Goal: Task Accomplishment & Management: Complete application form

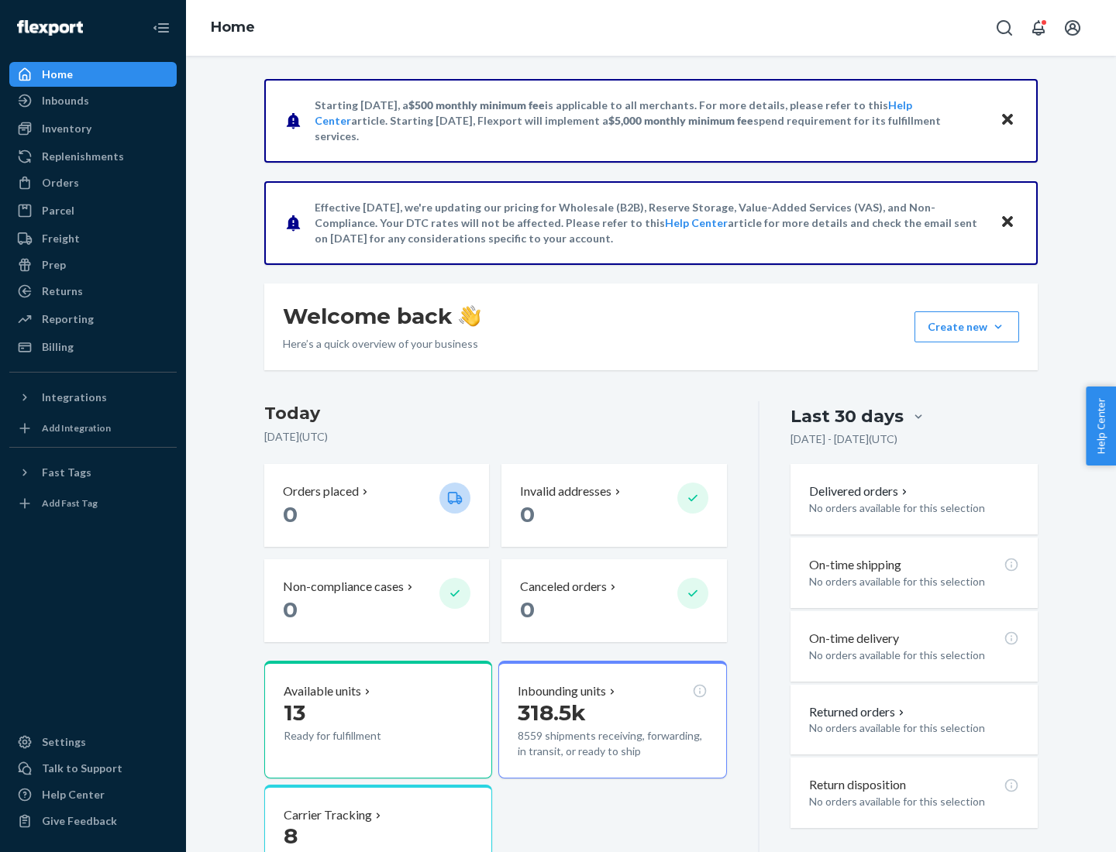
click at [998, 327] on button "Create new Create new inbound Create new order Create new product" at bounding box center [966, 326] width 105 height 31
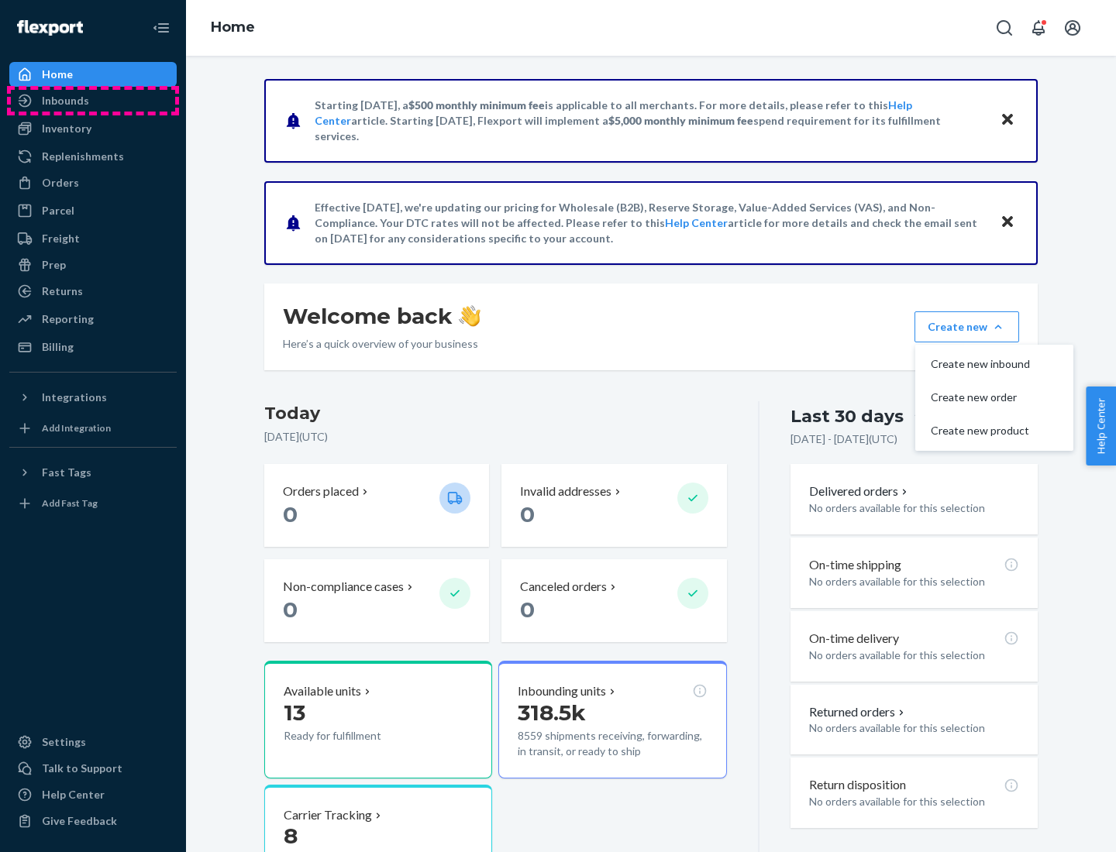
click at [93, 101] on div "Inbounds" at bounding box center [93, 101] width 164 height 22
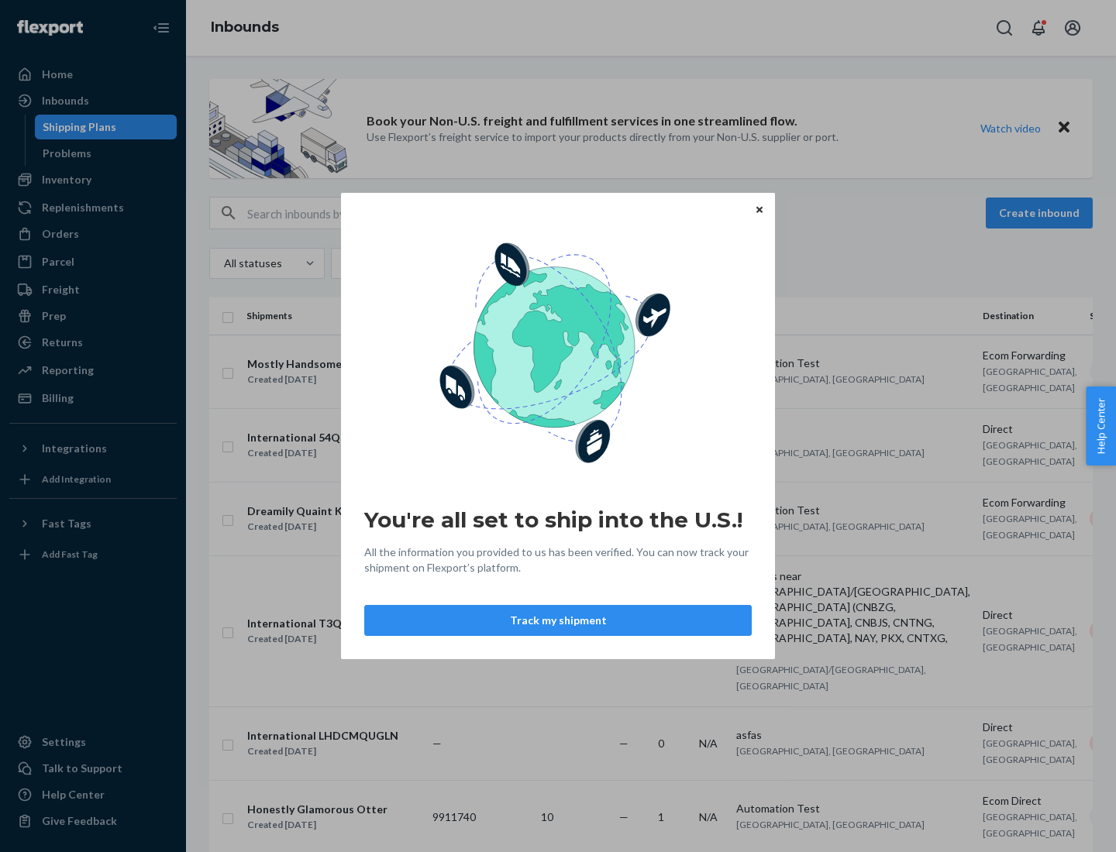
click at [558, 621] on button "Track my shipment" at bounding box center [557, 620] width 387 height 31
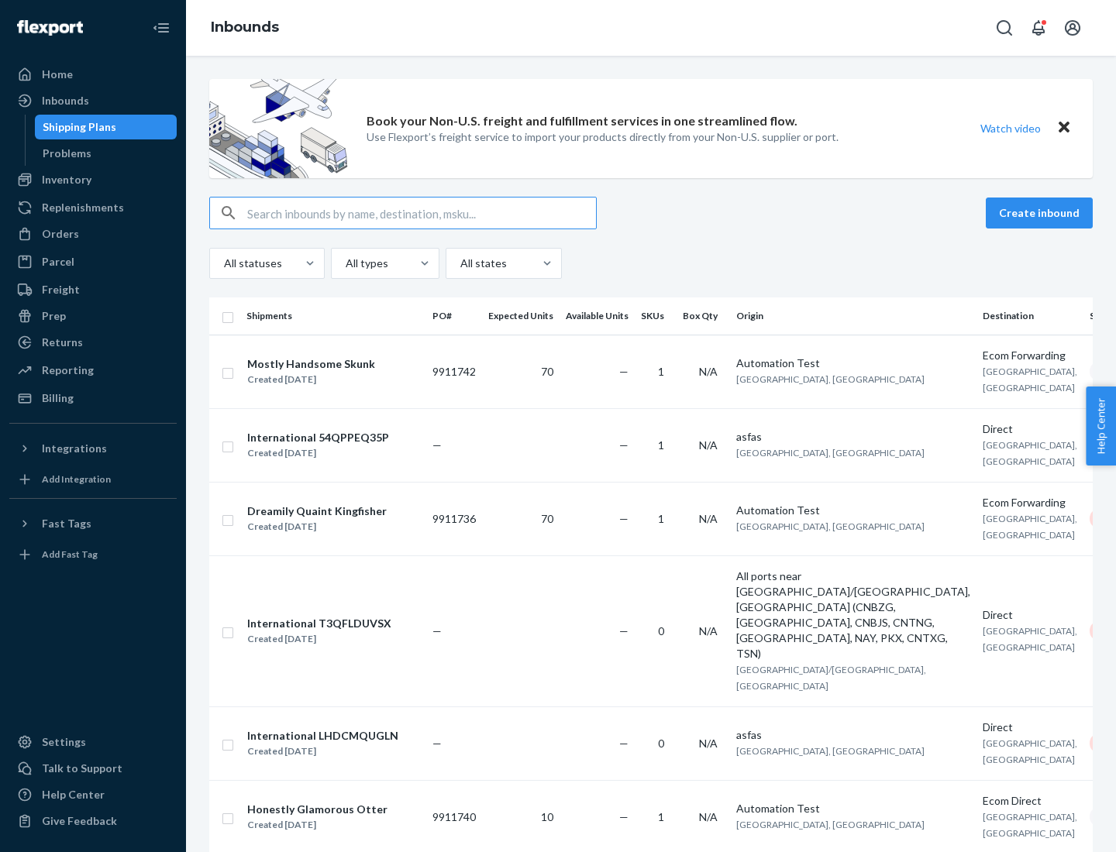
click at [1041, 213] on button "Create inbound" at bounding box center [1039, 213] width 107 height 31
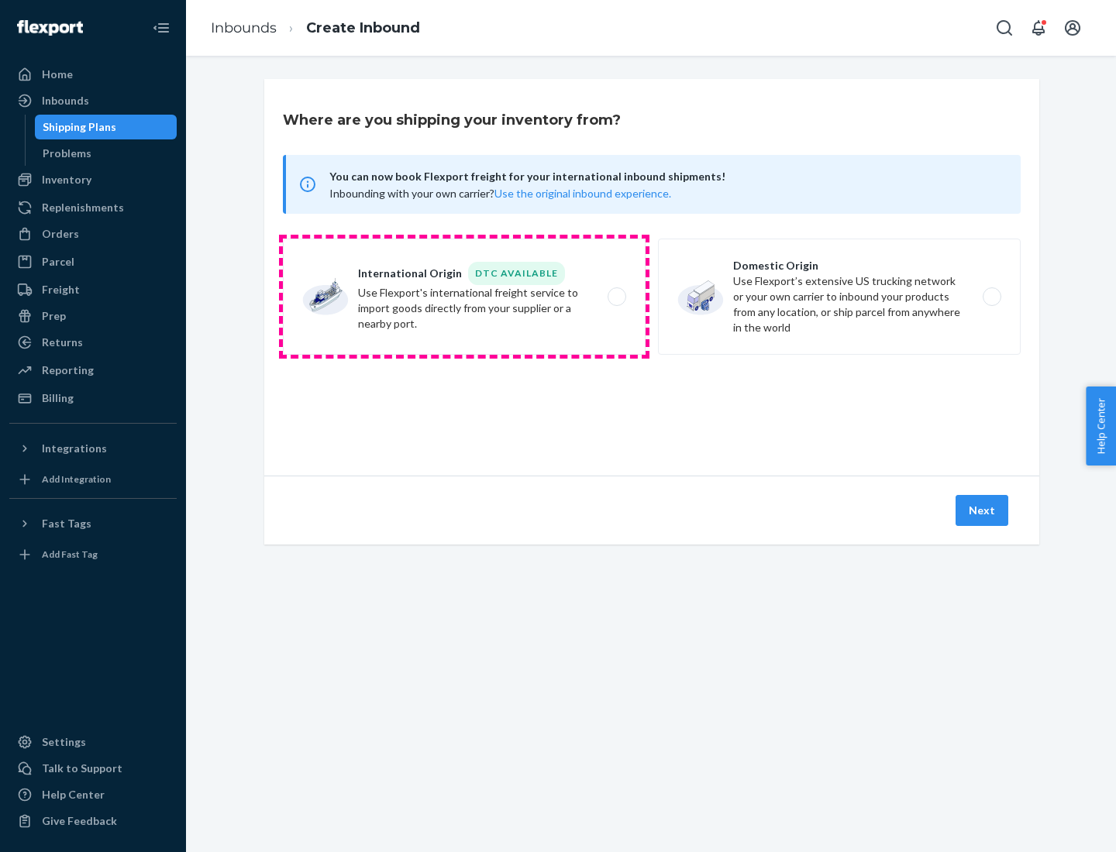
click at [464, 297] on label "International Origin DTC Available Use Flexport's international freight service…" at bounding box center [464, 297] width 363 height 116
click at [616, 297] on input "International Origin DTC Available Use Flexport's international freight service…" at bounding box center [621, 297] width 10 height 10
radio input "true"
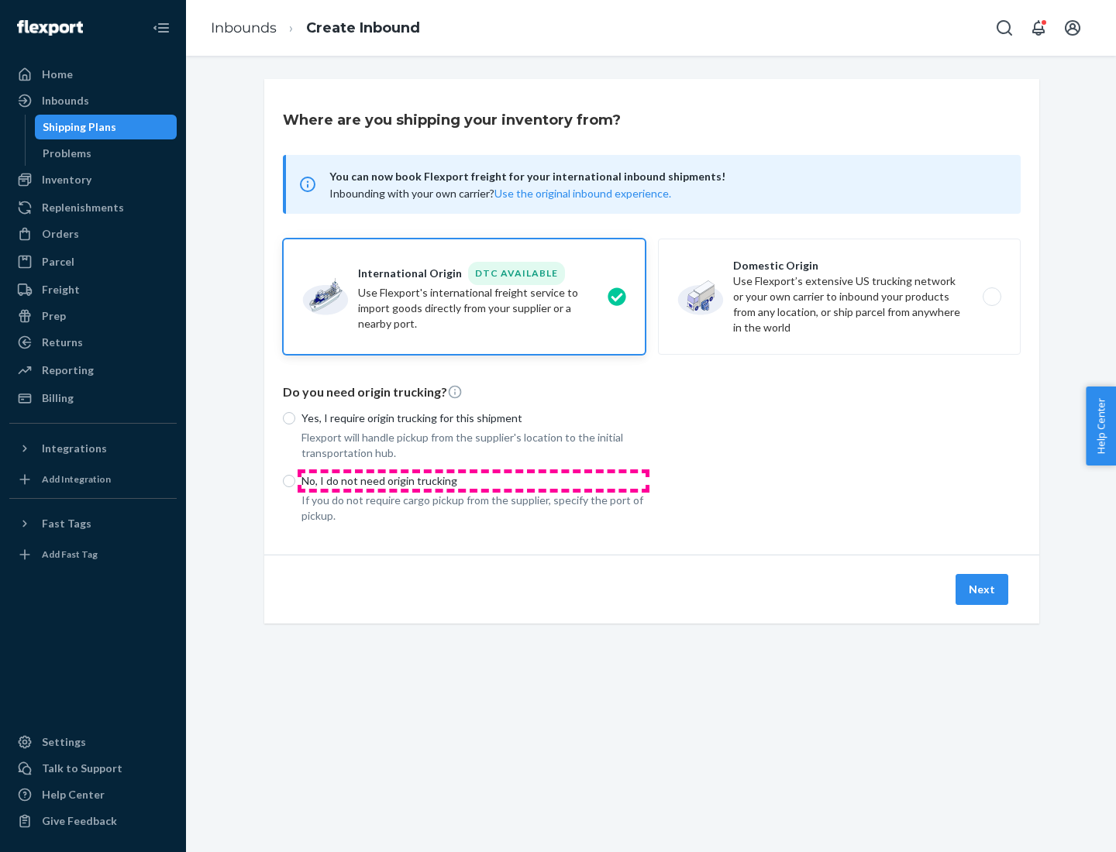
click at [473, 480] on p "No, I do not need origin trucking" at bounding box center [473, 480] width 344 height 15
click at [295, 480] on input "No, I do not need origin trucking" at bounding box center [289, 481] width 12 height 12
radio input "true"
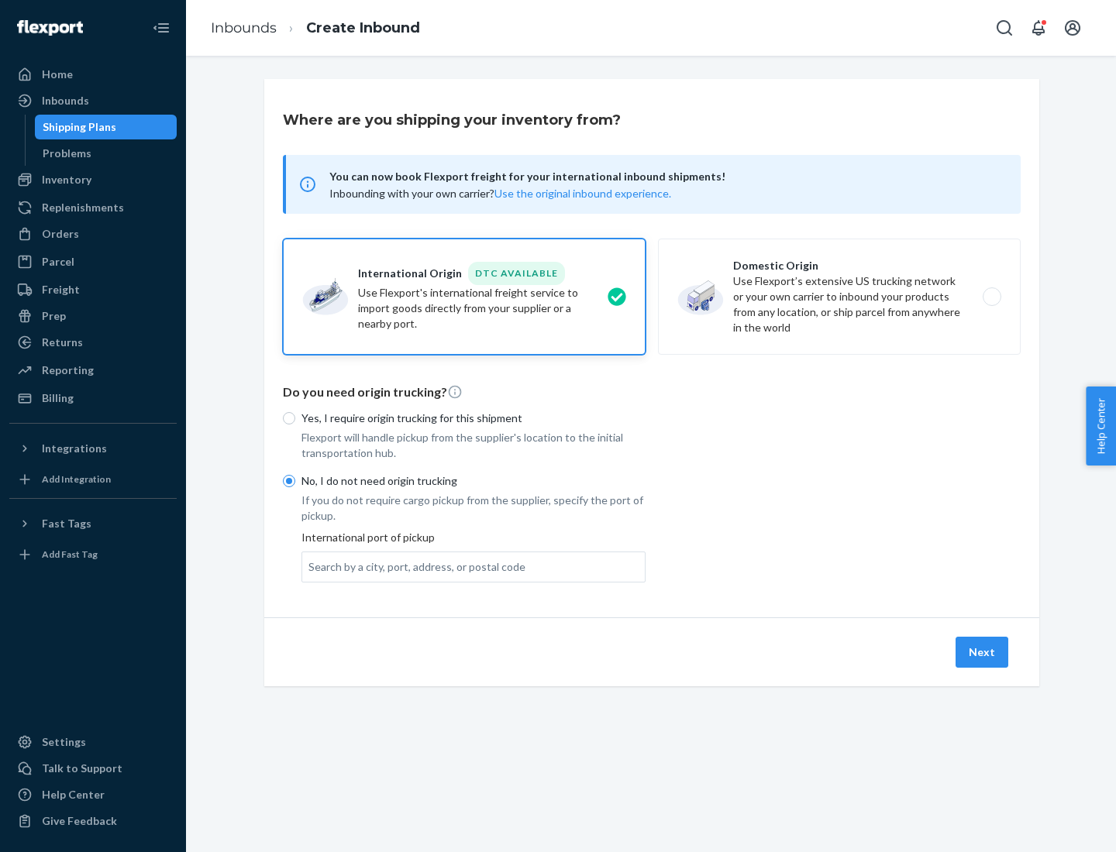
click at [413, 566] on div "Search by a city, port, address, or postal code" at bounding box center [416, 566] width 217 height 15
click at [310, 566] on input "Search by a city, port, address, or postal code" at bounding box center [309, 566] width 2 height 15
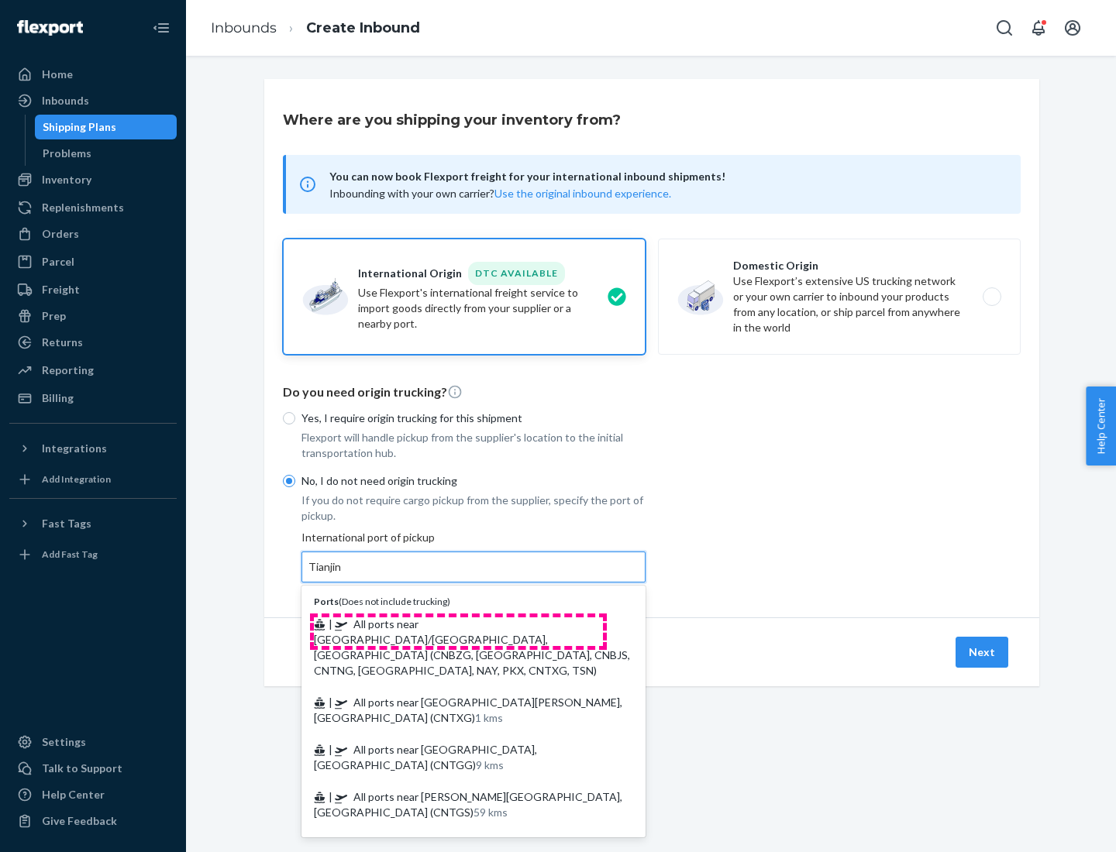
click at [458, 624] on span "| All ports near [GEOGRAPHIC_DATA]/[GEOGRAPHIC_DATA], [GEOGRAPHIC_DATA] (CNBZG,…" at bounding box center [472, 648] width 316 height 60
click at [342, 575] on input "Tianjin" at bounding box center [325, 566] width 34 height 15
type input "All ports near [GEOGRAPHIC_DATA]/[GEOGRAPHIC_DATA], [GEOGRAPHIC_DATA] (CNBZG, […"
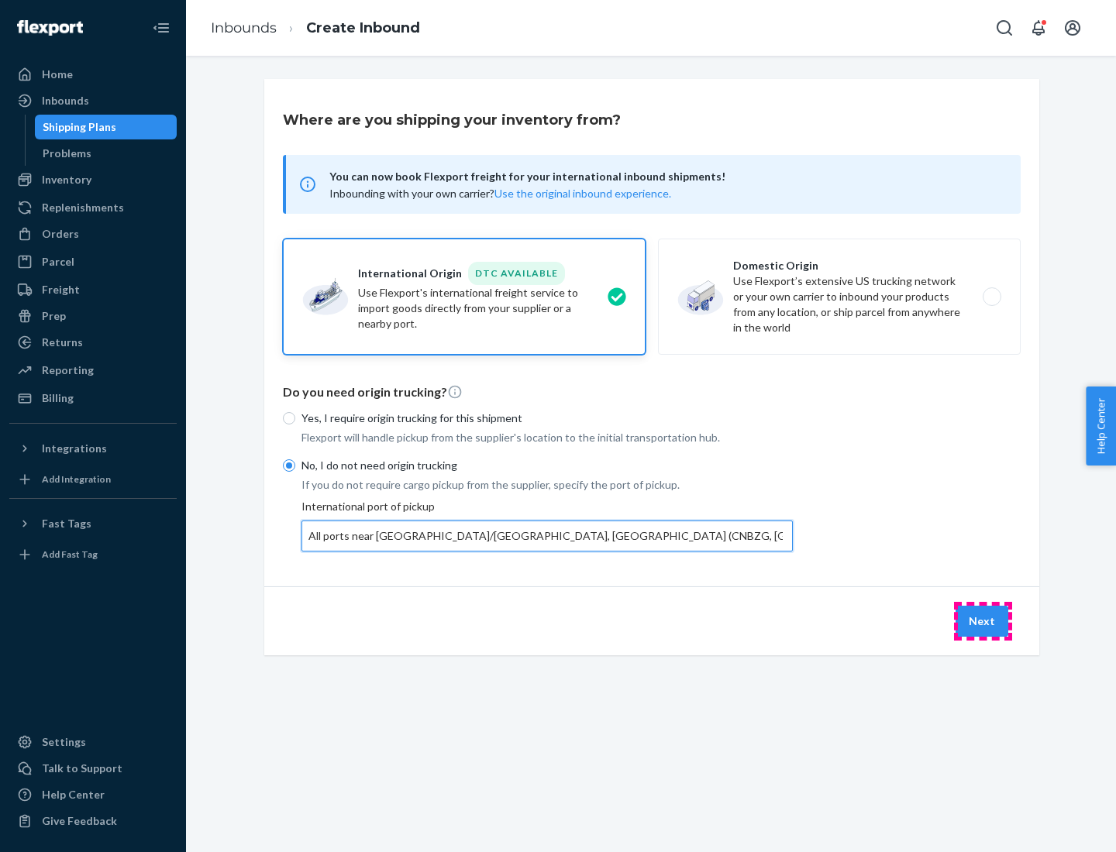
click at [982, 621] on button "Next" at bounding box center [981, 621] width 53 height 31
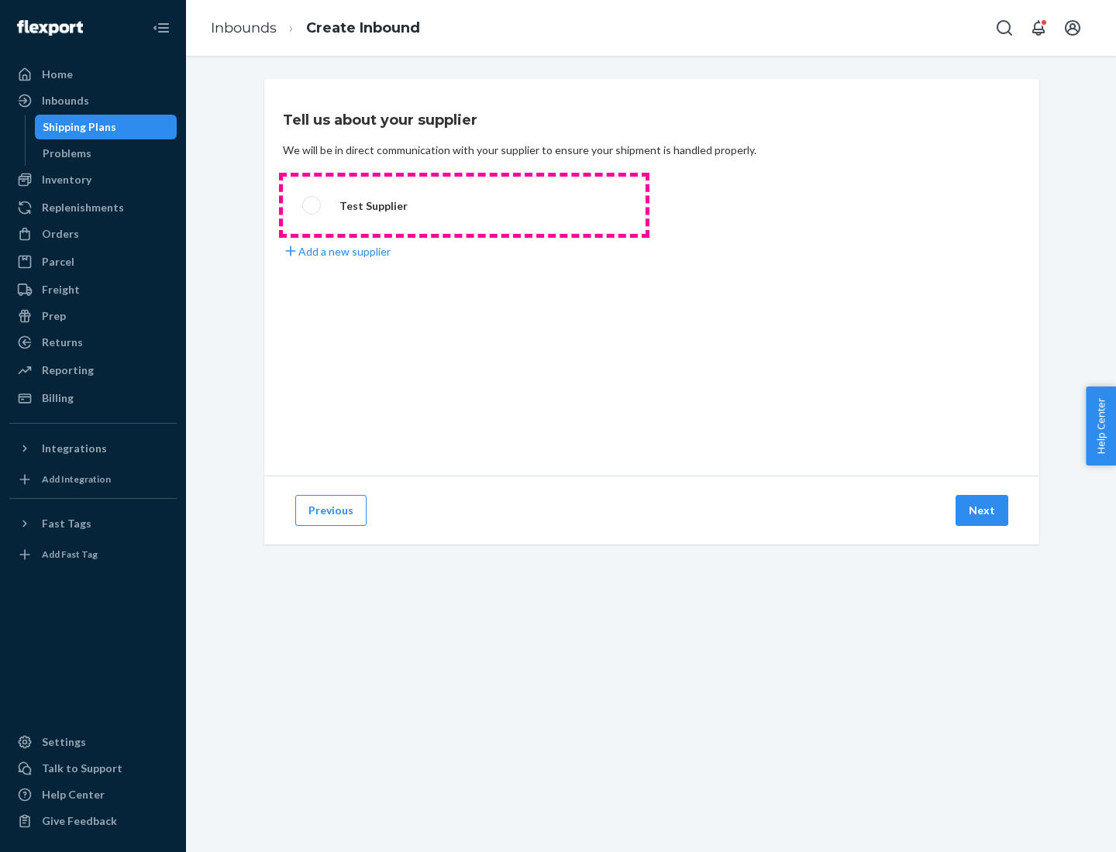
click at [464, 205] on label "Test Supplier" at bounding box center [464, 205] width 363 height 57
click at [312, 205] on input "Test Supplier" at bounding box center [307, 206] width 10 height 10
radio input "true"
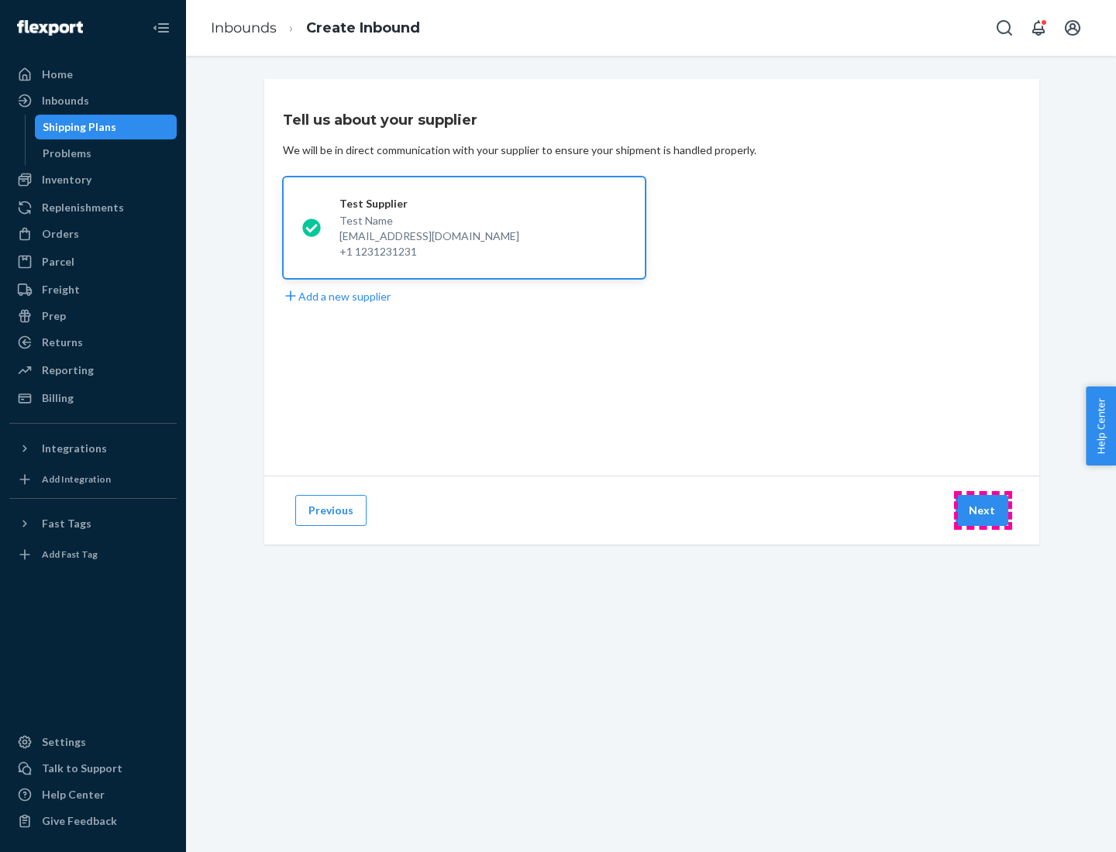
click at [982, 511] on button "Next" at bounding box center [981, 510] width 53 height 31
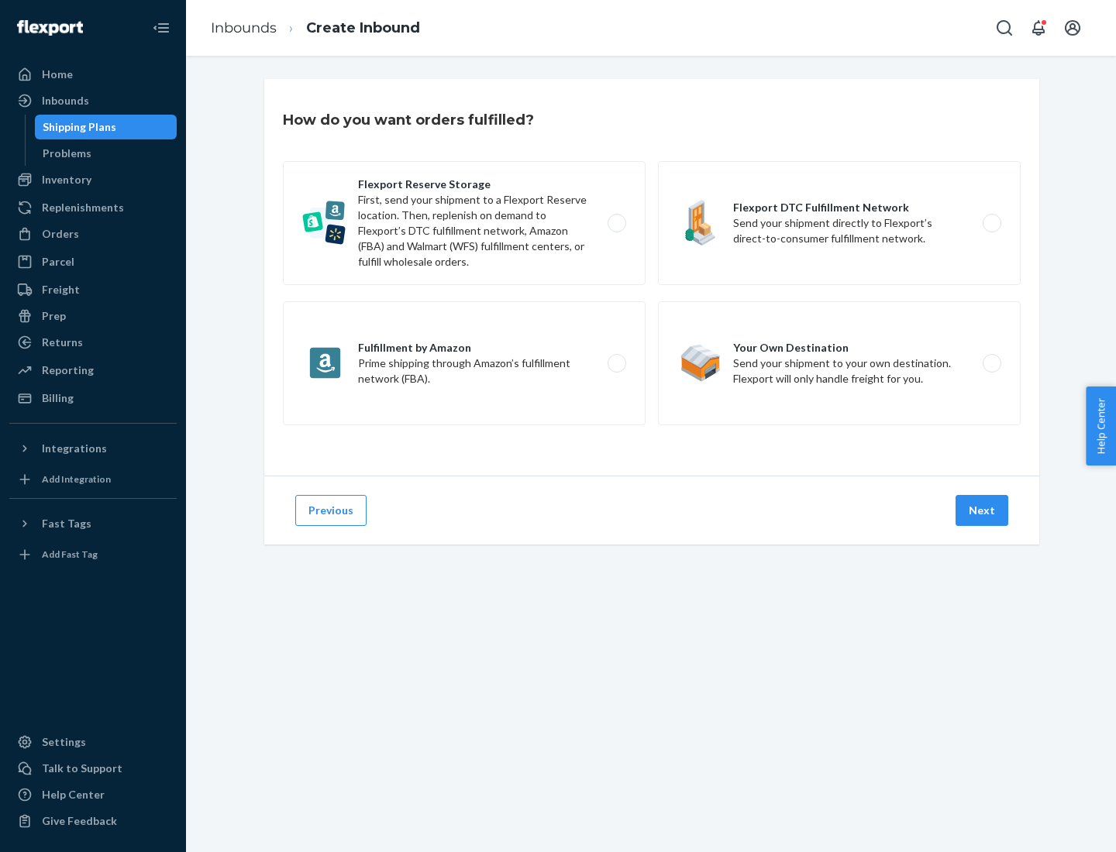
click at [464, 223] on label "Flexport Reserve Storage First, send your shipment to a Flexport Reserve locati…" at bounding box center [464, 223] width 363 height 124
click at [616, 223] on input "Flexport Reserve Storage First, send your shipment to a Flexport Reserve locati…" at bounding box center [621, 223] width 10 height 10
radio input "true"
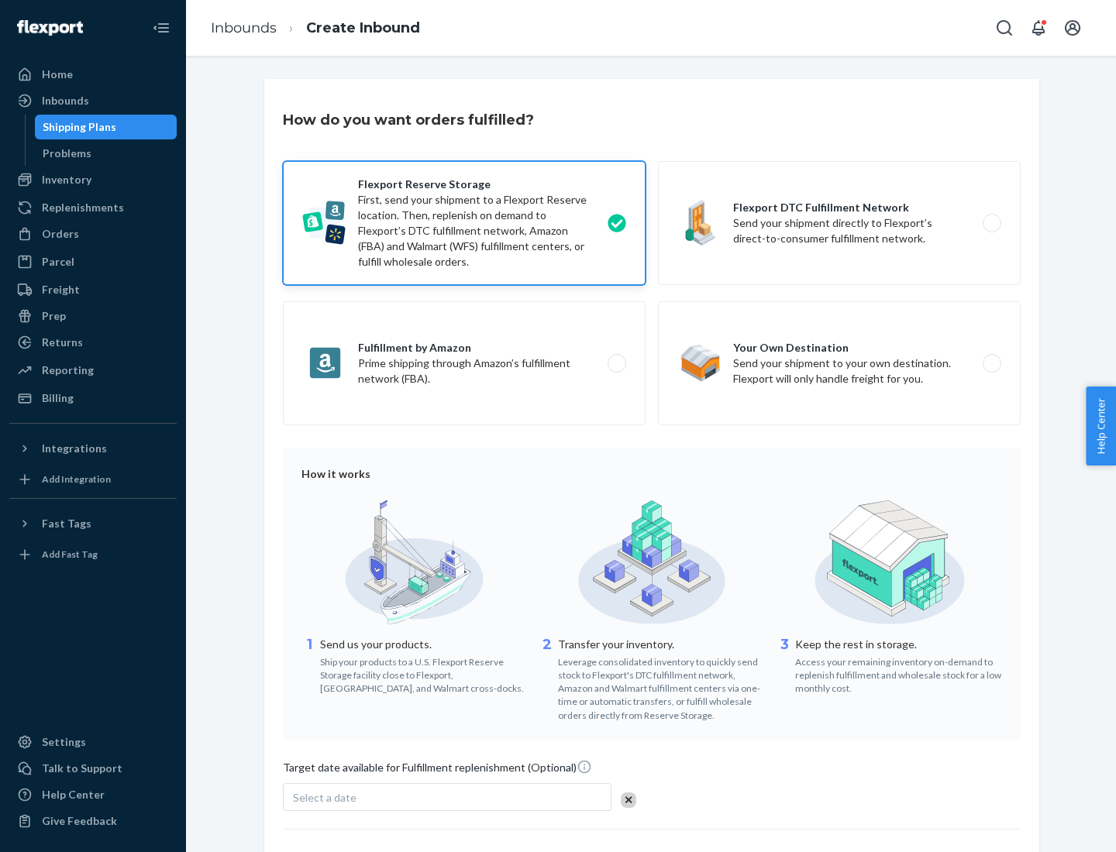
scroll to position [127, 0]
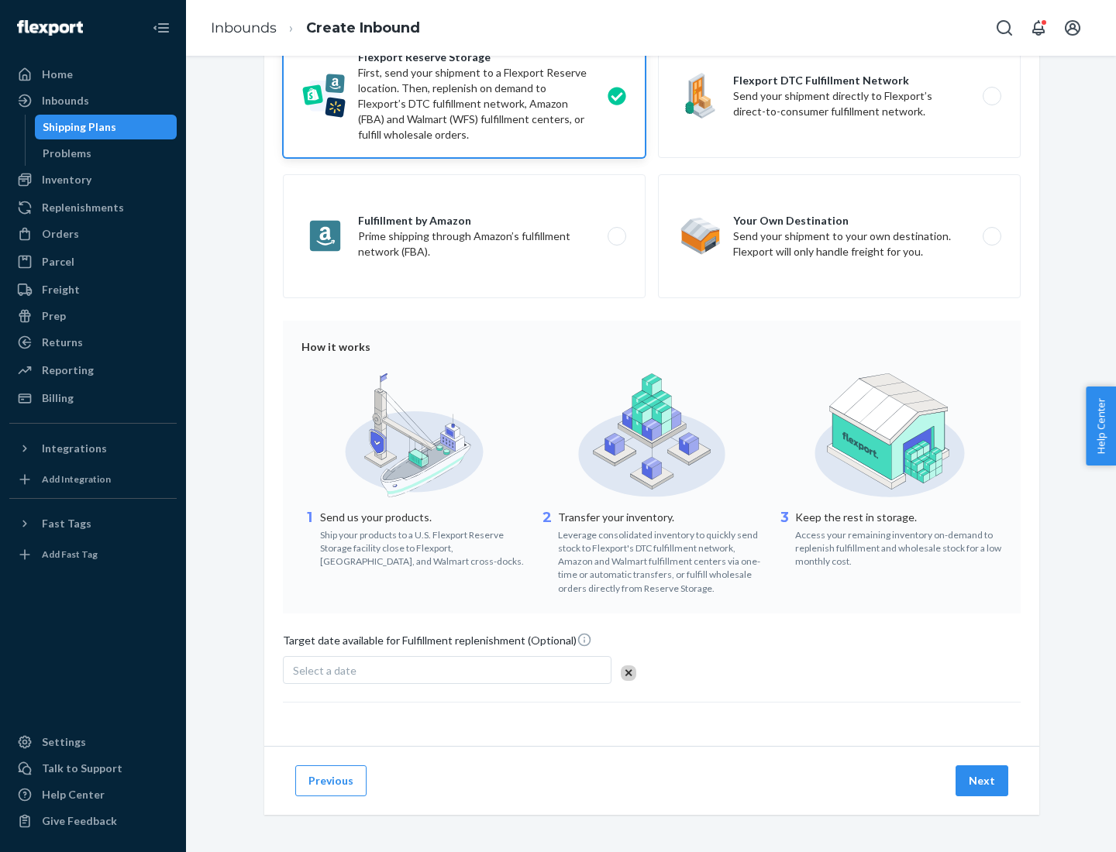
click at [982, 780] on button "Next" at bounding box center [981, 780] width 53 height 31
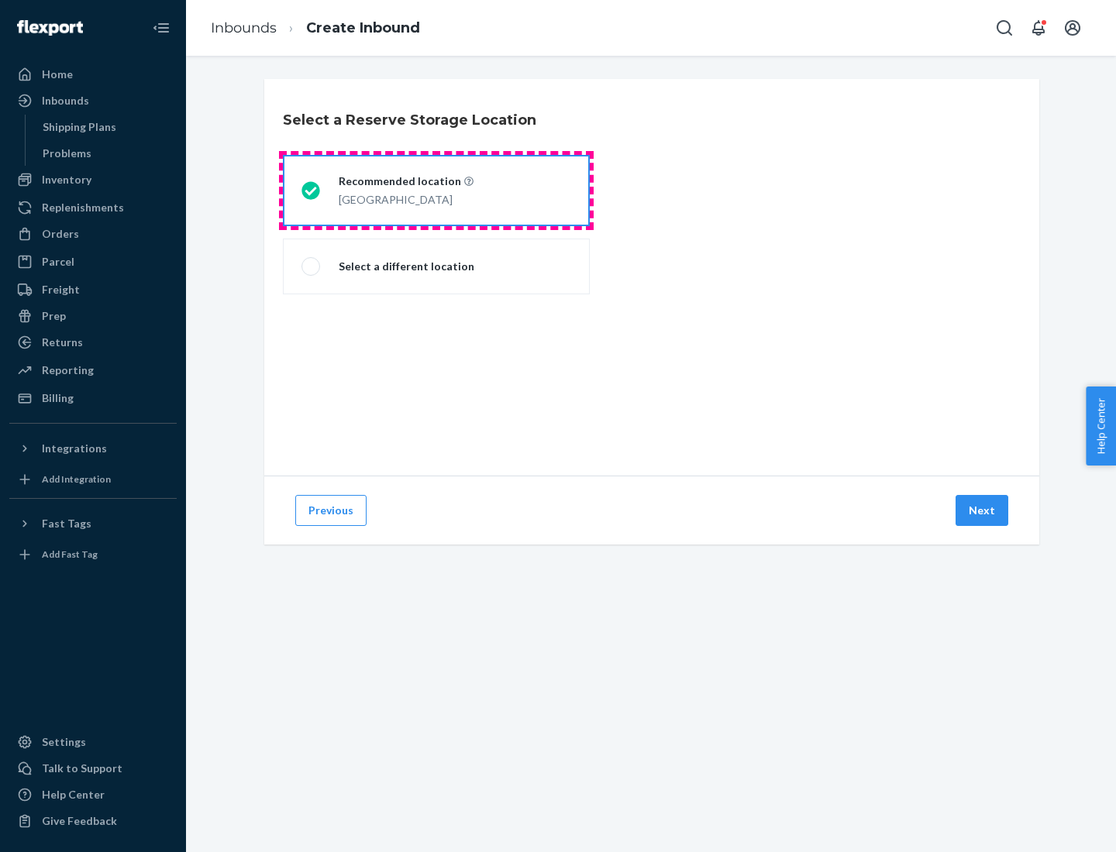
click at [436, 191] on div "[GEOGRAPHIC_DATA]" at bounding box center [406, 198] width 135 height 19
click at [311, 191] on input "Recommended location [GEOGRAPHIC_DATA]" at bounding box center [306, 191] width 10 height 10
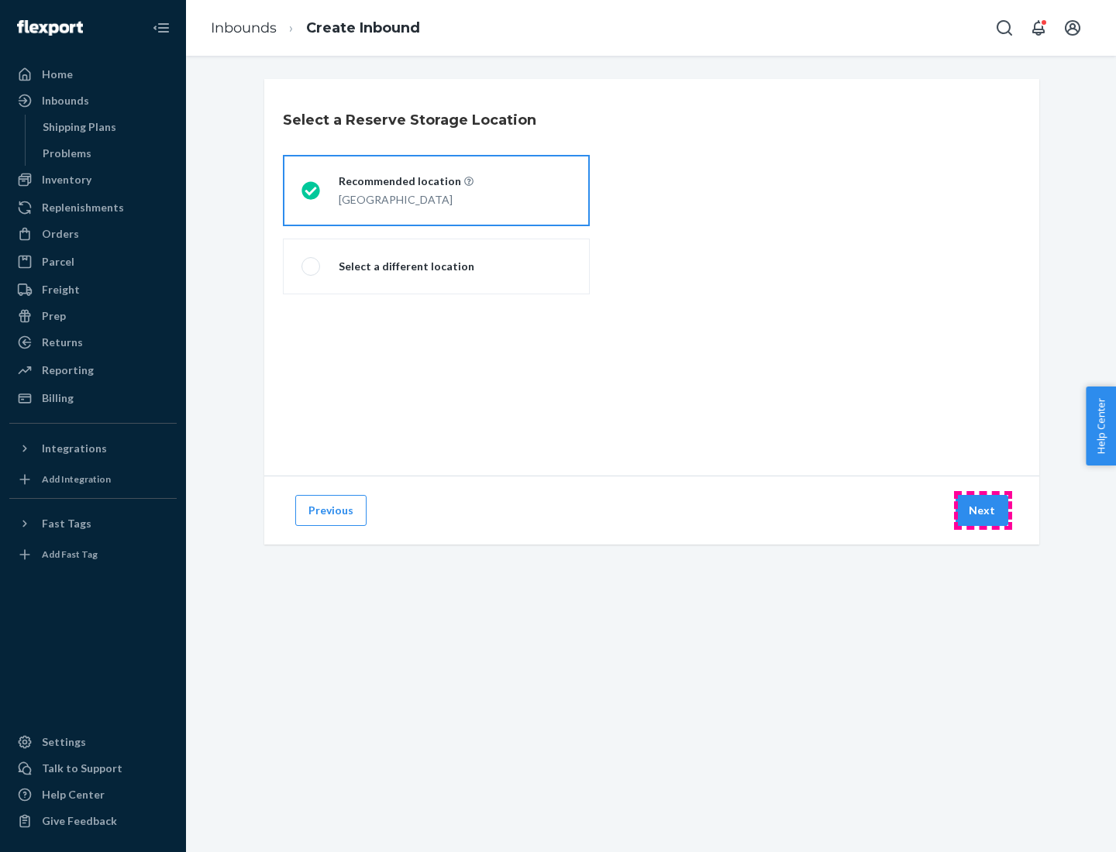
click at [982, 511] on button "Next" at bounding box center [981, 510] width 53 height 31
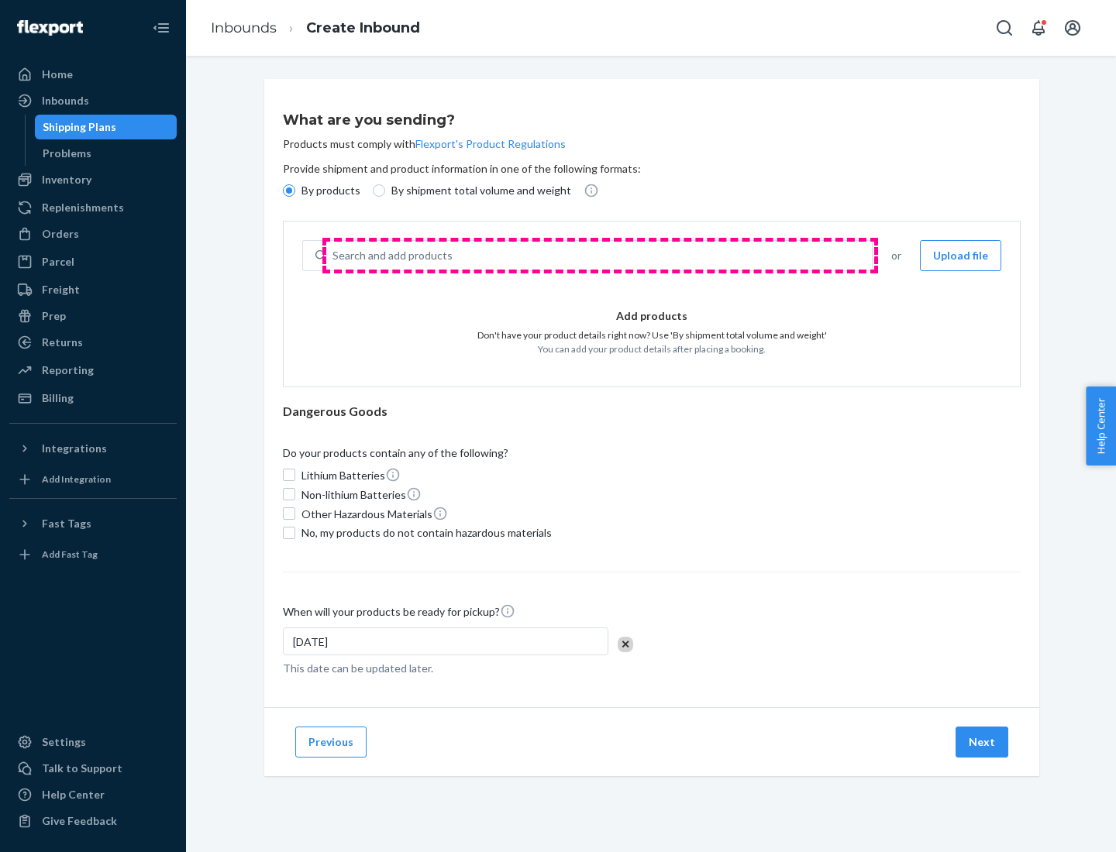
click at [600, 256] on div "Search and add products" at bounding box center [598, 256] width 545 height 28
click at [334, 256] on input "Search and add products" at bounding box center [333, 255] width 2 height 15
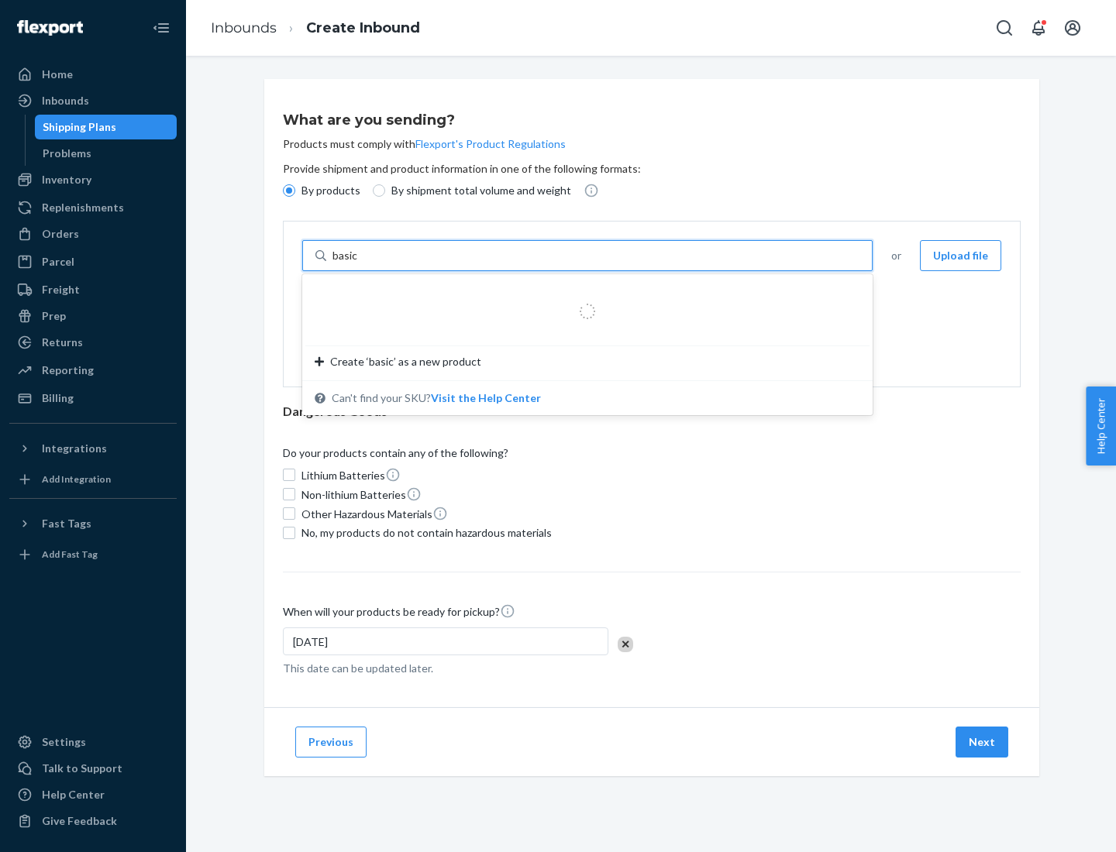
type input "basic"
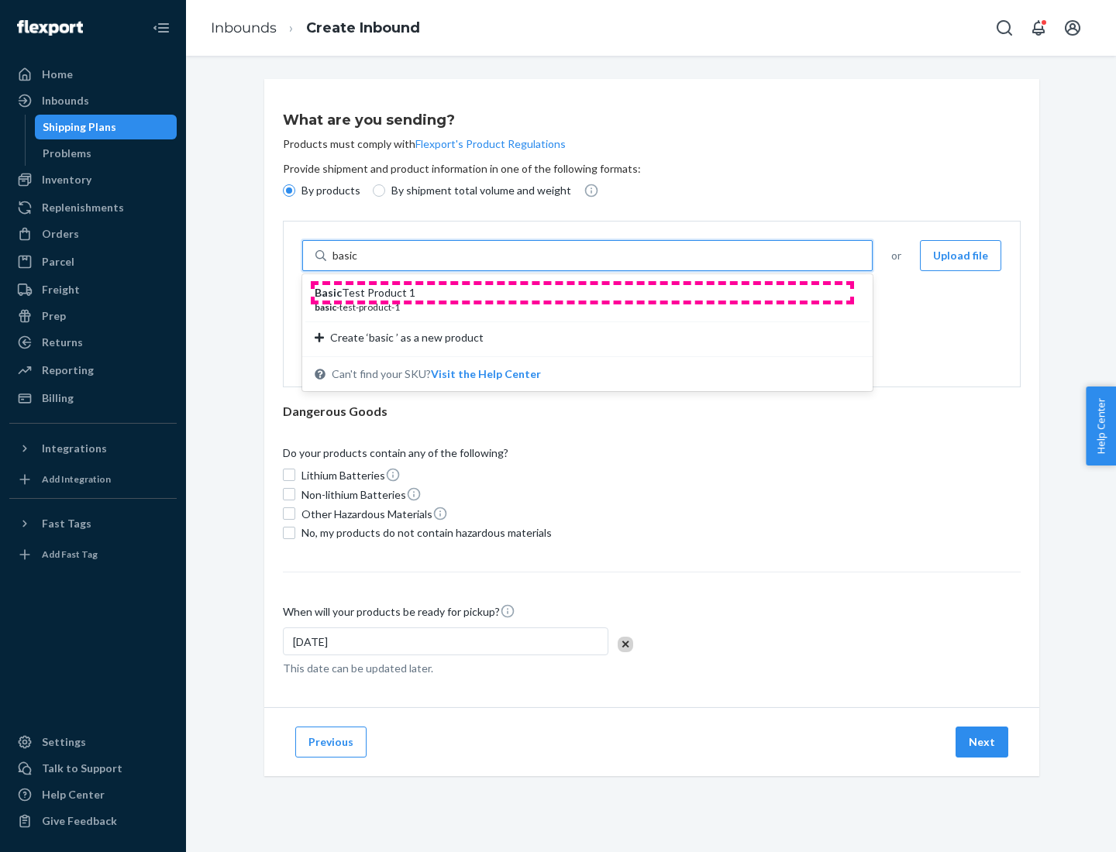
click at [582, 293] on div "Basic Test Product 1" at bounding box center [581, 292] width 533 height 15
click at [360, 263] on input "basic" at bounding box center [346, 255] width 28 height 15
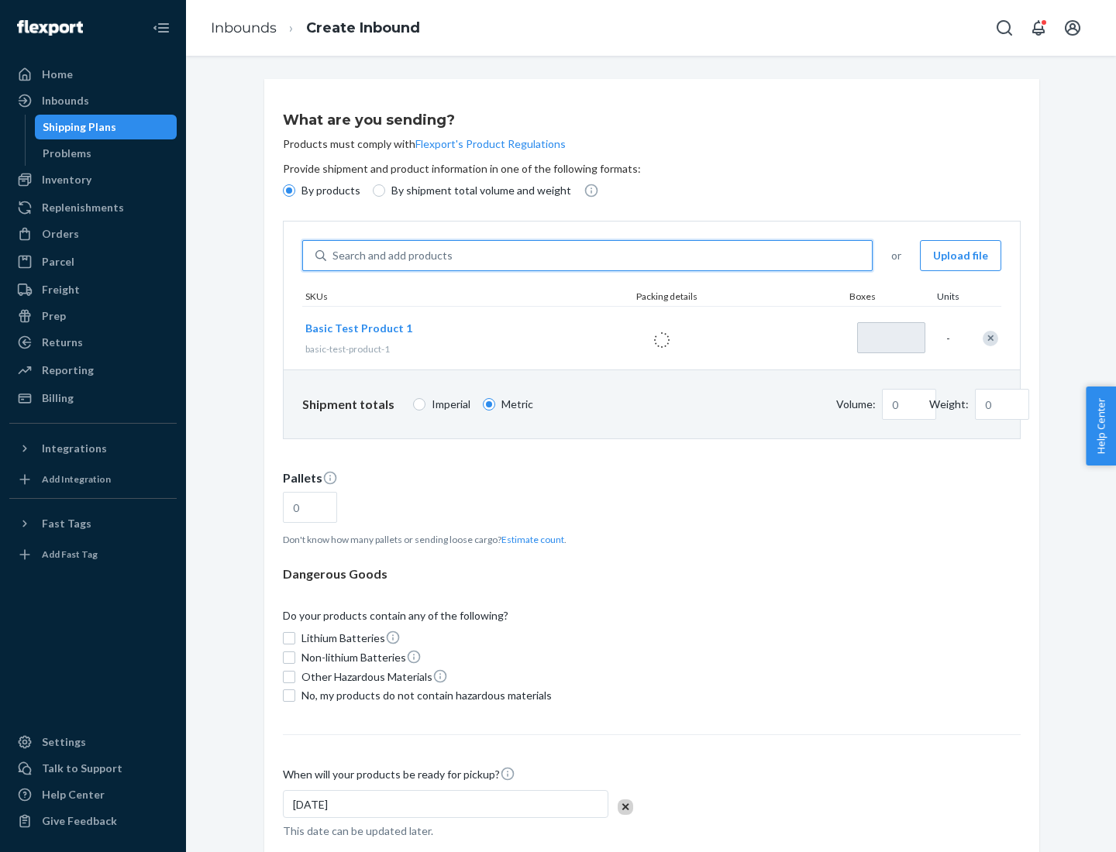
type input "1"
type input "1.09"
type input "3.27"
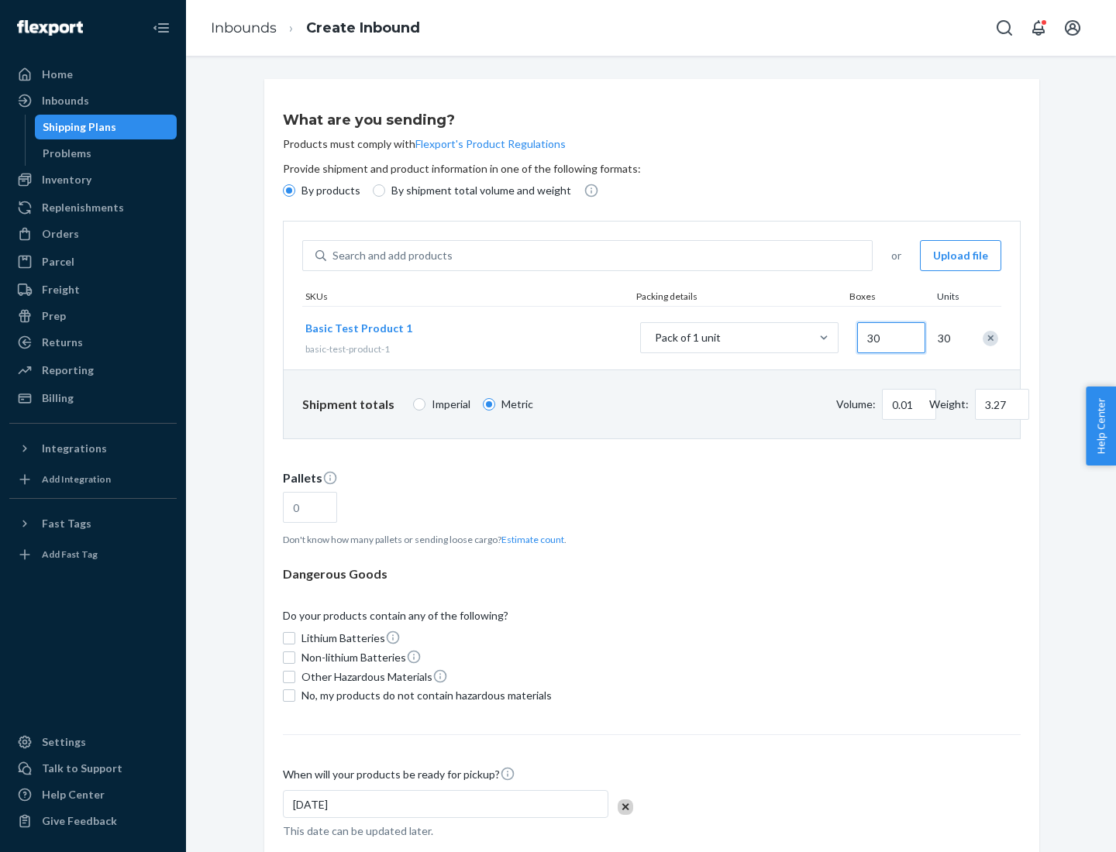
type input "300"
type input "0.07"
type input "326.59"
type input "3000"
type input "0.68"
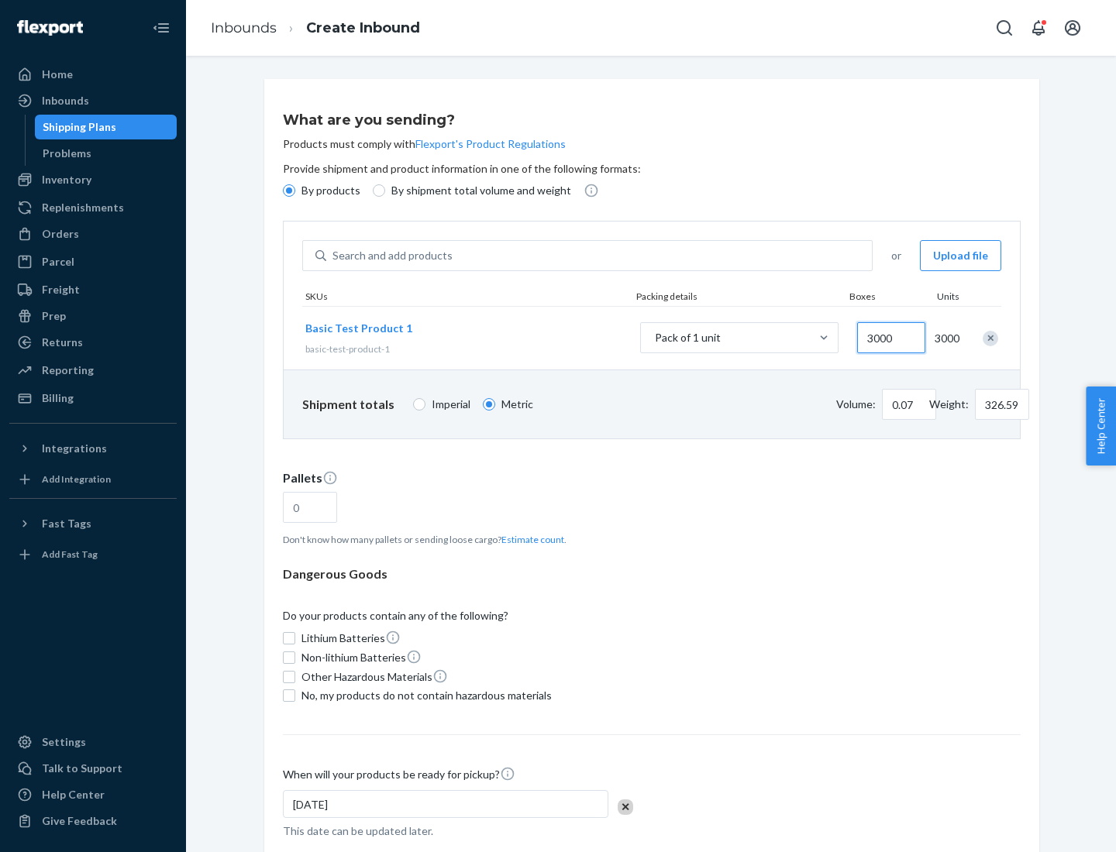
type input "3265.86"
type input "1.09"
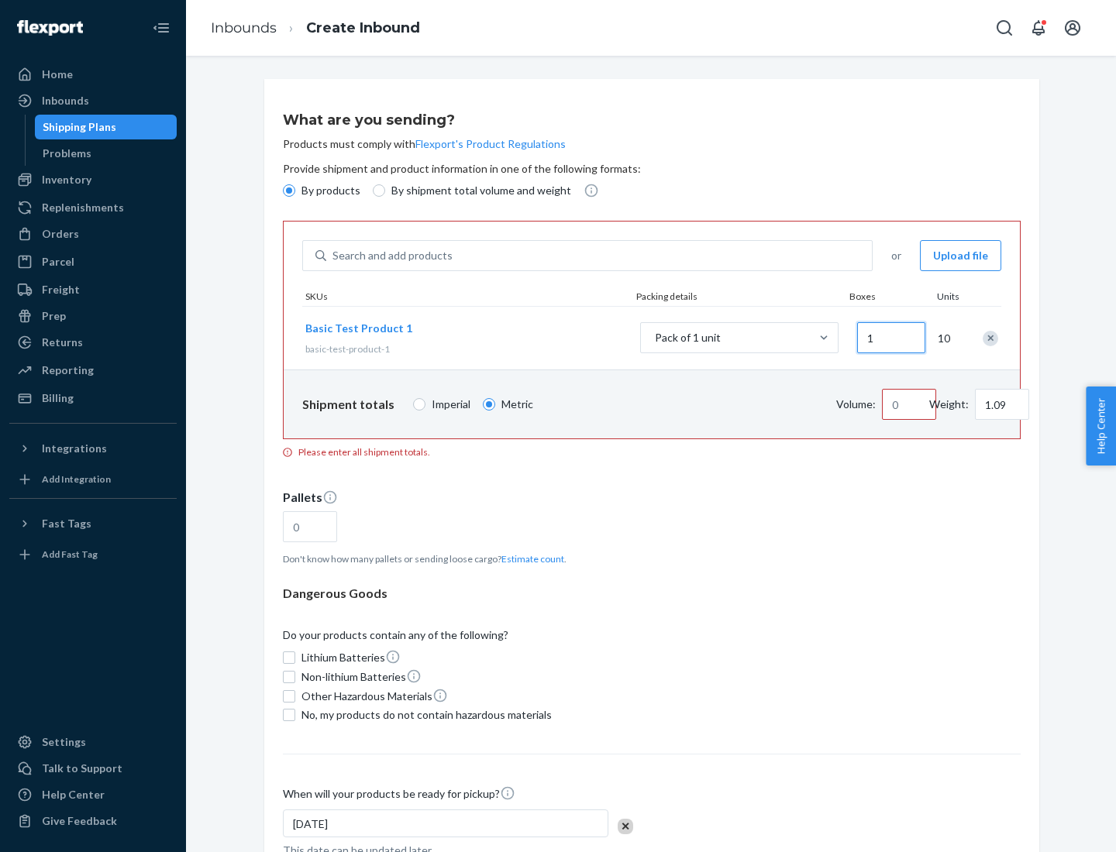
type input "10"
type input "10.89"
type input "100"
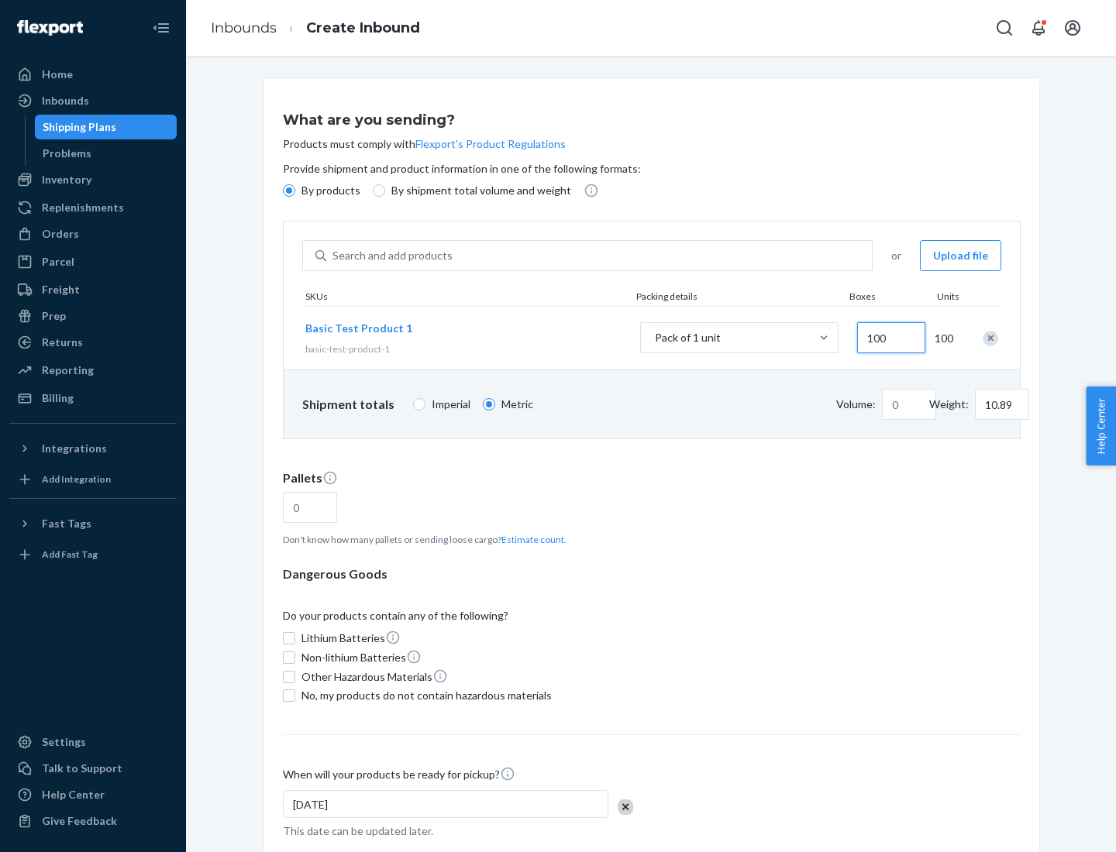
type input "0.02"
type input "108.86"
type input "1000"
type input "0.23"
type input "1088.62"
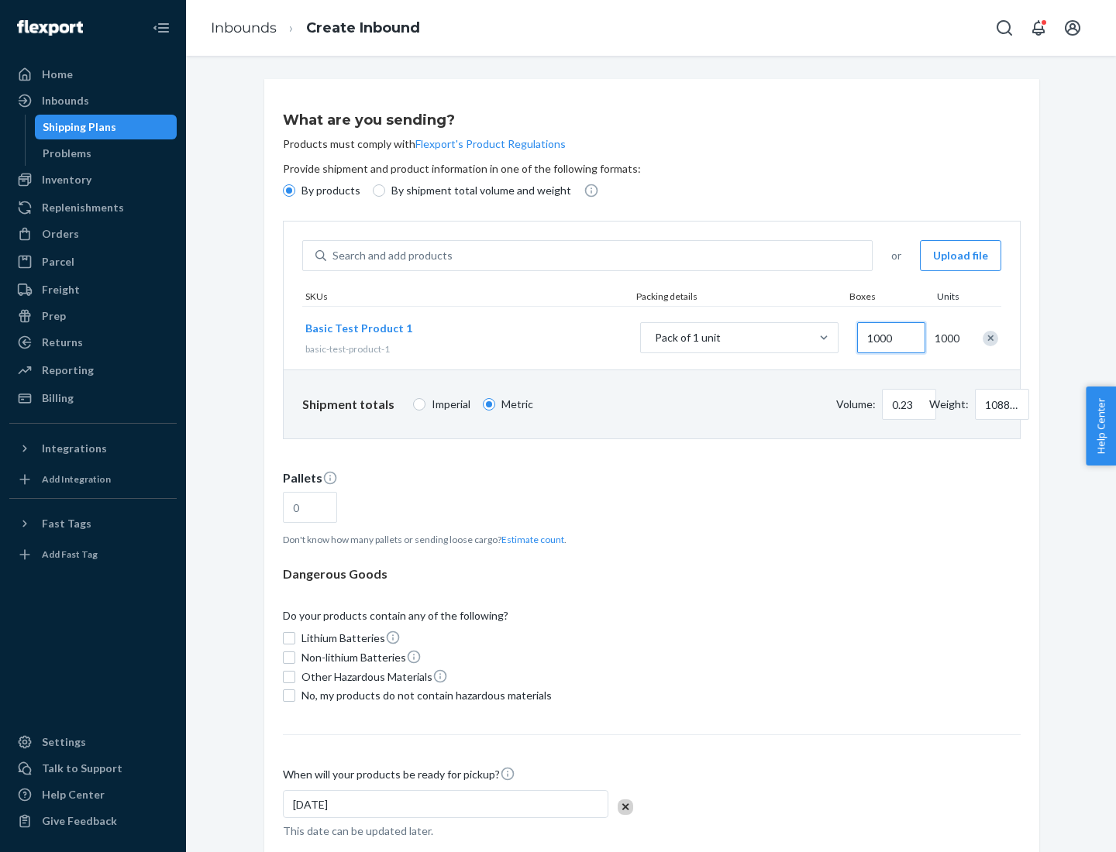
scroll to position [53, 0]
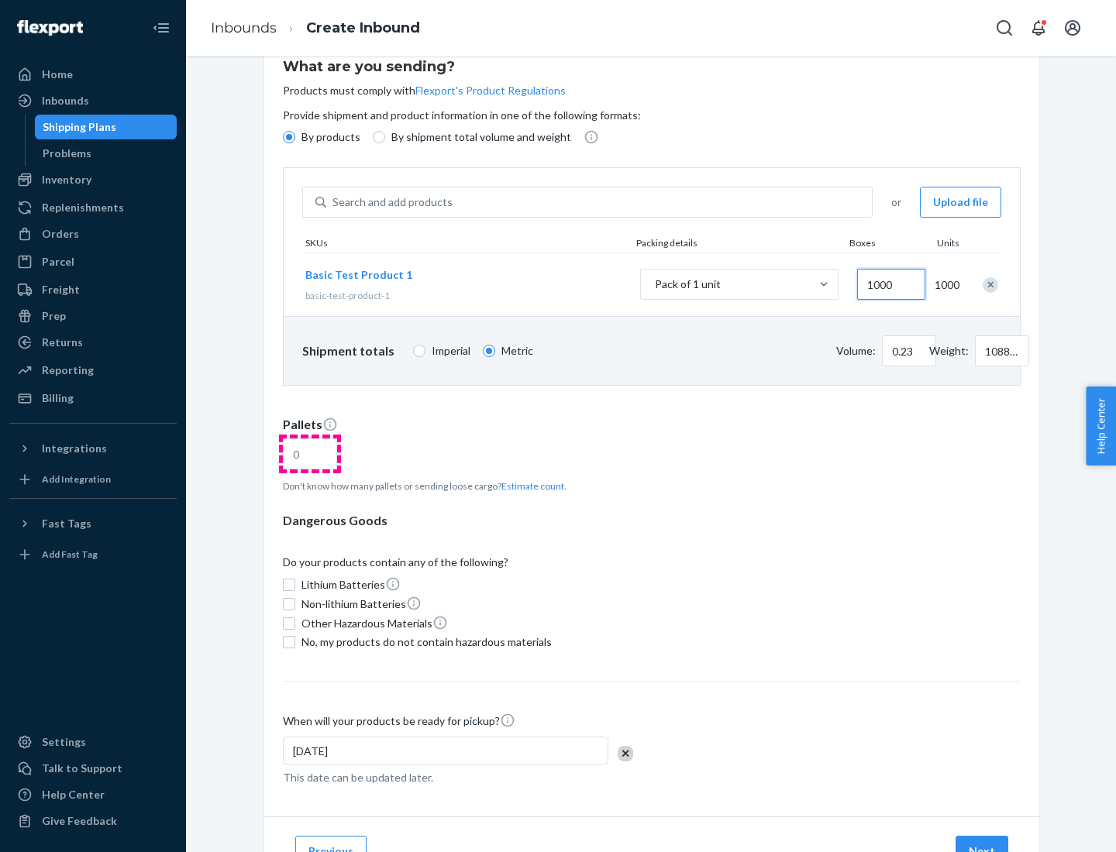
type input "1000"
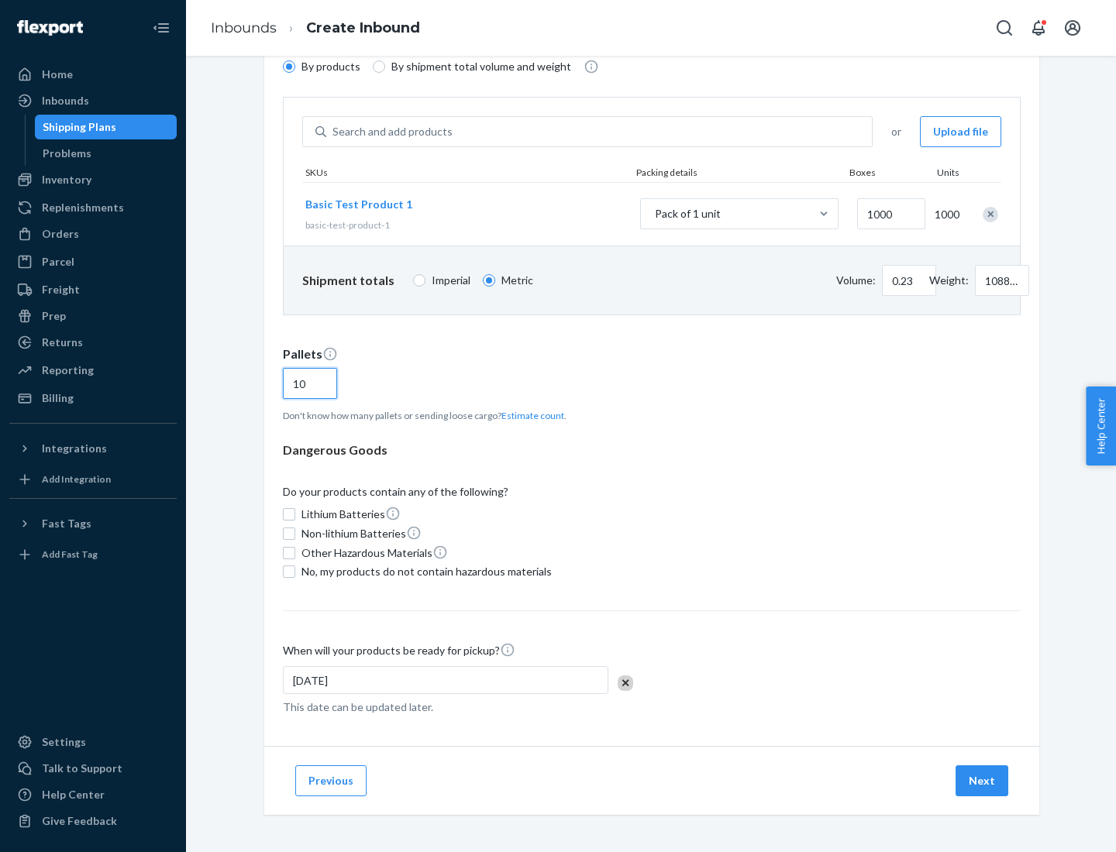
type input "10"
click at [424, 572] on span "No, my products do not contain hazardous materials" at bounding box center [426, 571] width 250 height 15
click at [295, 572] on input "No, my products do not contain hazardous materials" at bounding box center [289, 572] width 12 height 12
checkbox input "true"
click at [982, 781] on button "Next" at bounding box center [981, 780] width 53 height 31
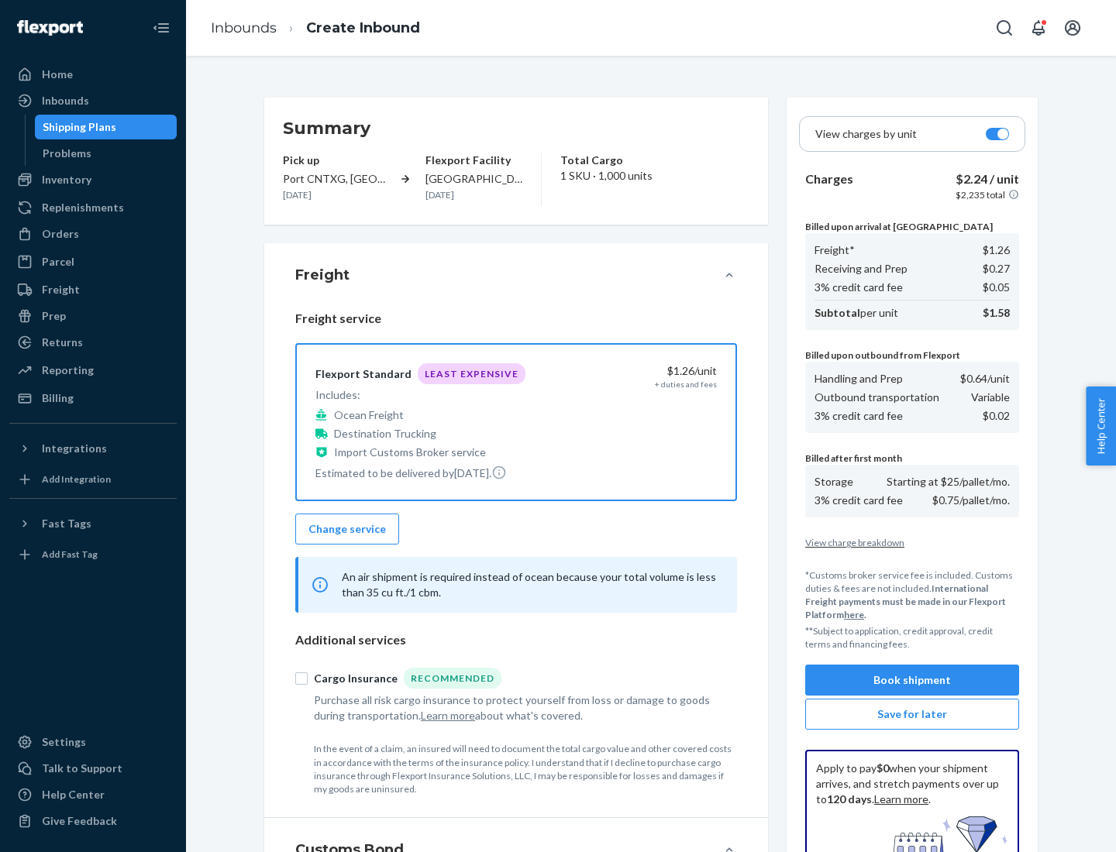
scroll to position [226, 0]
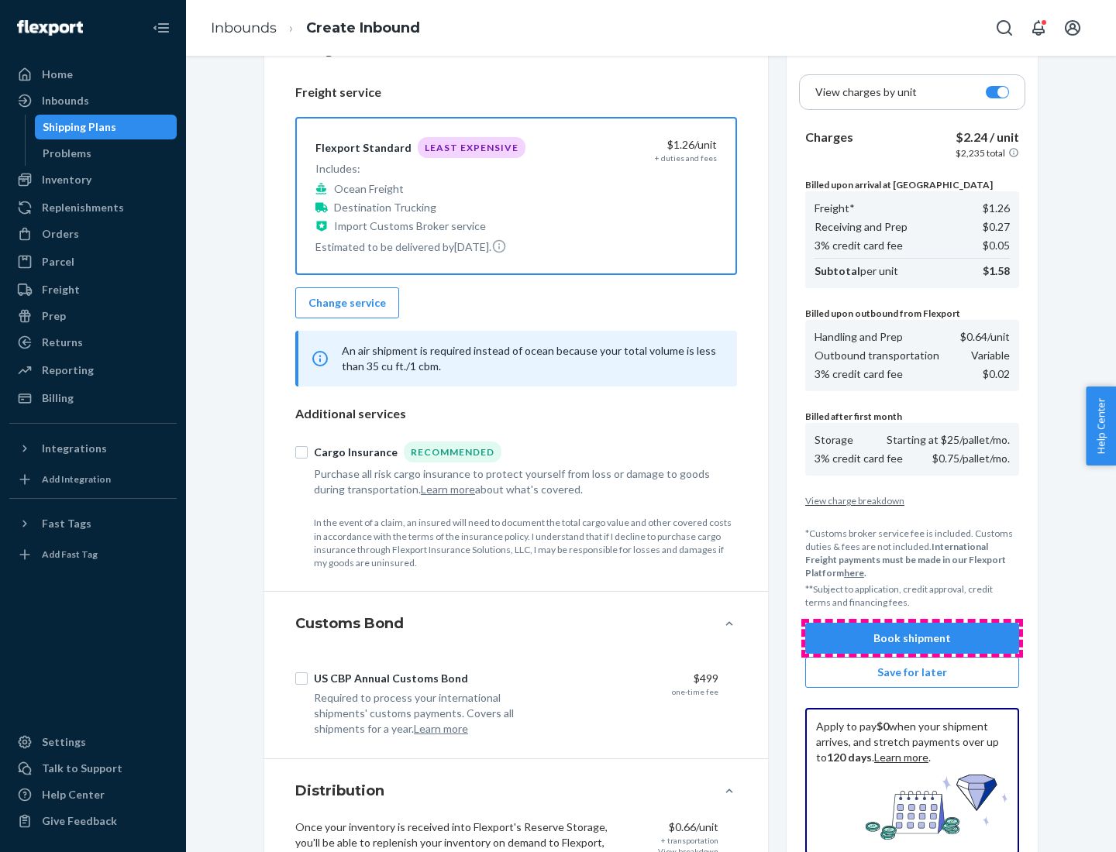
click at [912, 638] on button "Book shipment" at bounding box center [912, 638] width 214 height 31
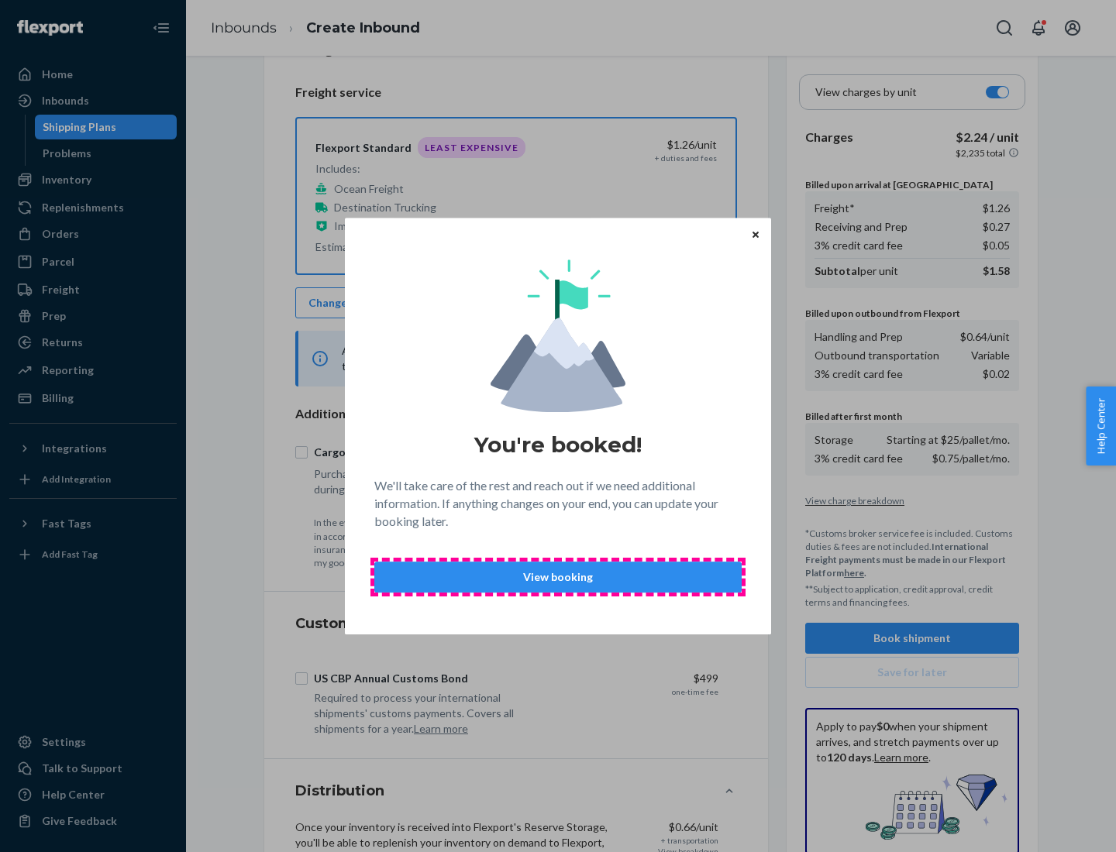
click at [558, 576] on p "View booking" at bounding box center [557, 576] width 341 height 15
